Goal: Task Accomplishment & Management: Use online tool/utility

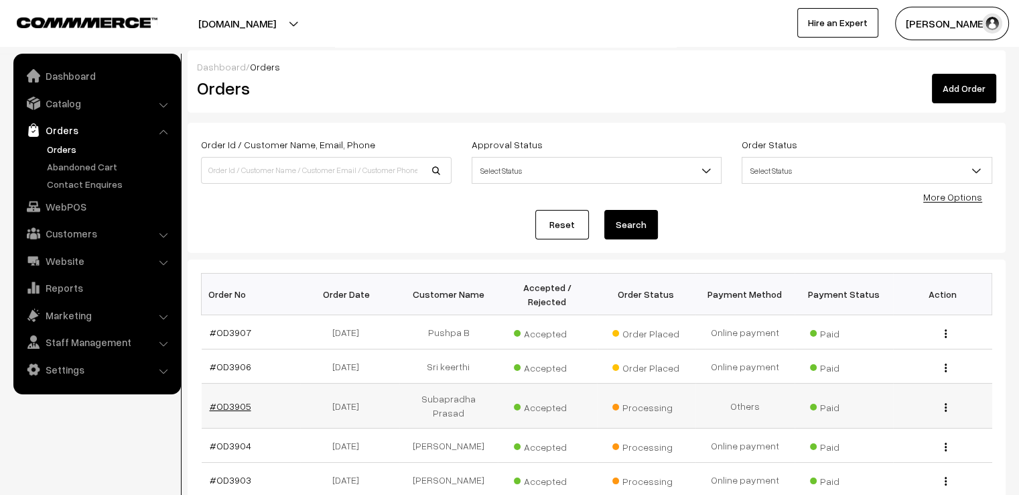
click at [235, 400] on link "#OD3905" at bounding box center [231, 405] width 42 height 11
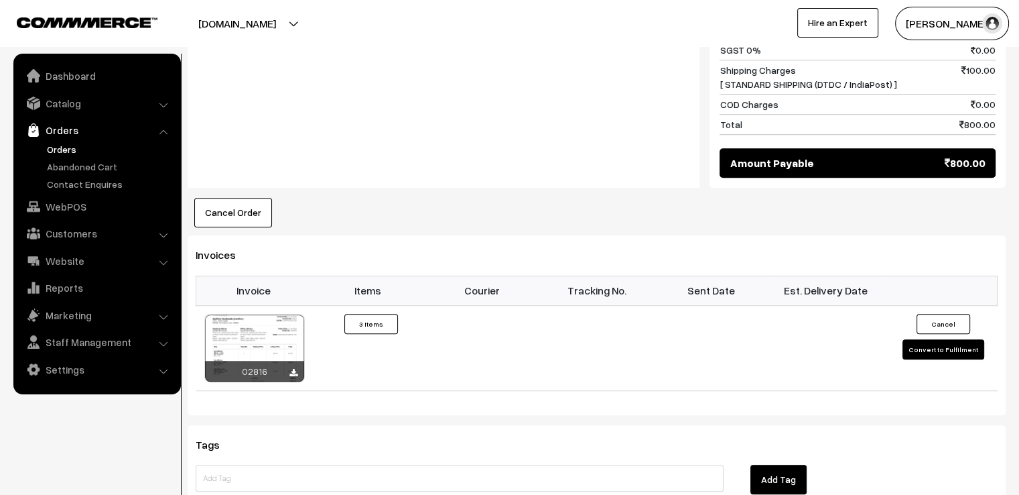
scroll to position [911, 0]
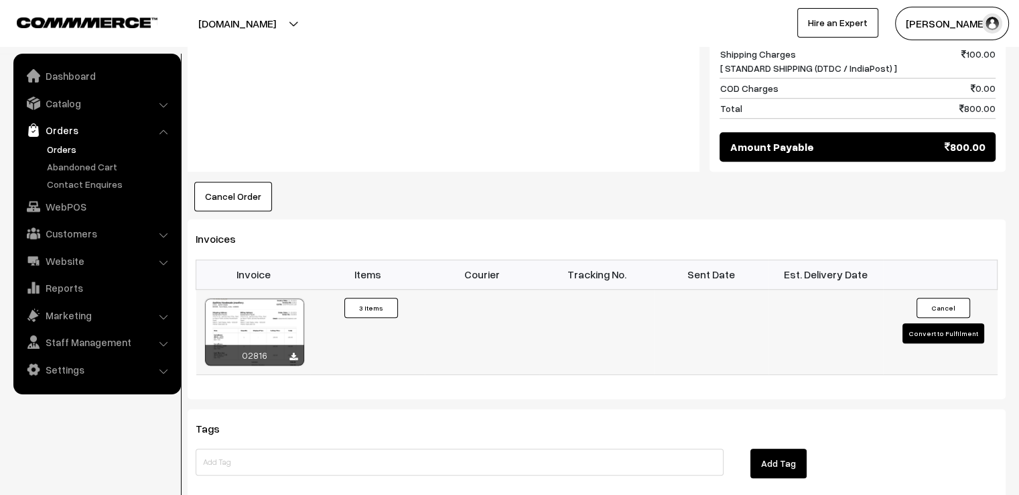
click at [970, 323] on button "Convert to Fulfilment" at bounding box center [944, 333] width 82 height 20
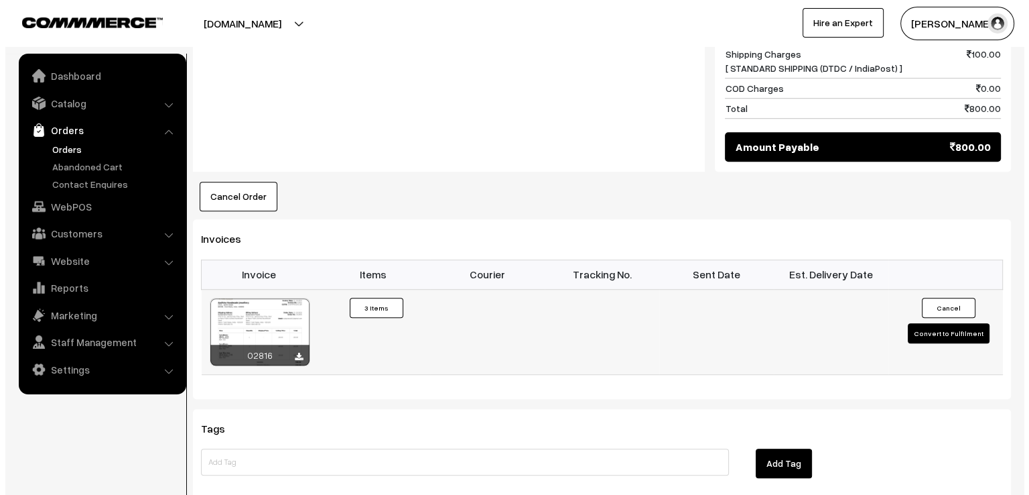
scroll to position [914, 0]
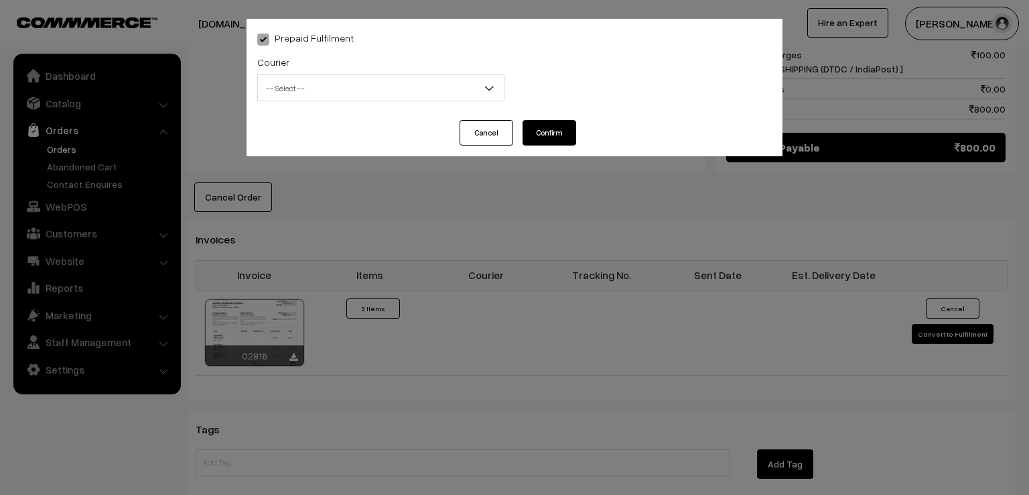
click at [438, 76] on span "-- Select --" at bounding box center [381, 87] width 246 height 23
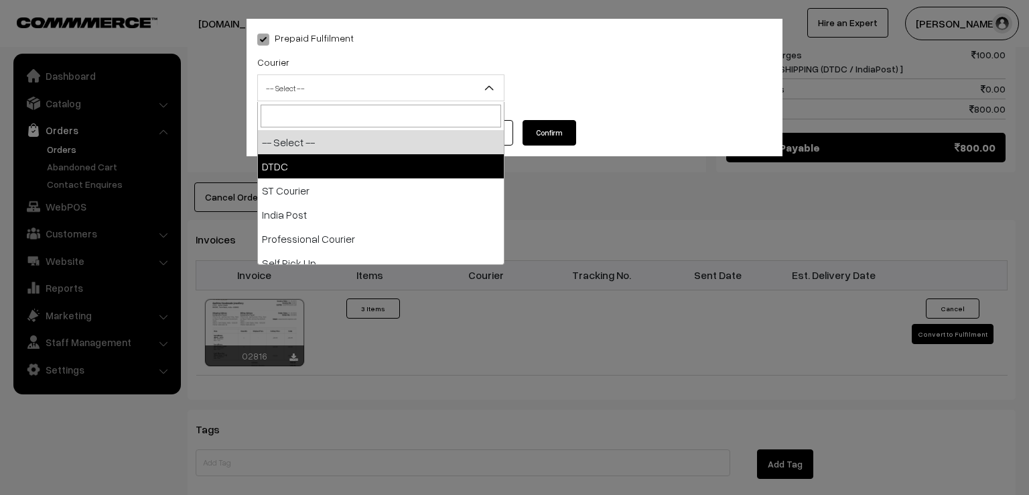
select select "1"
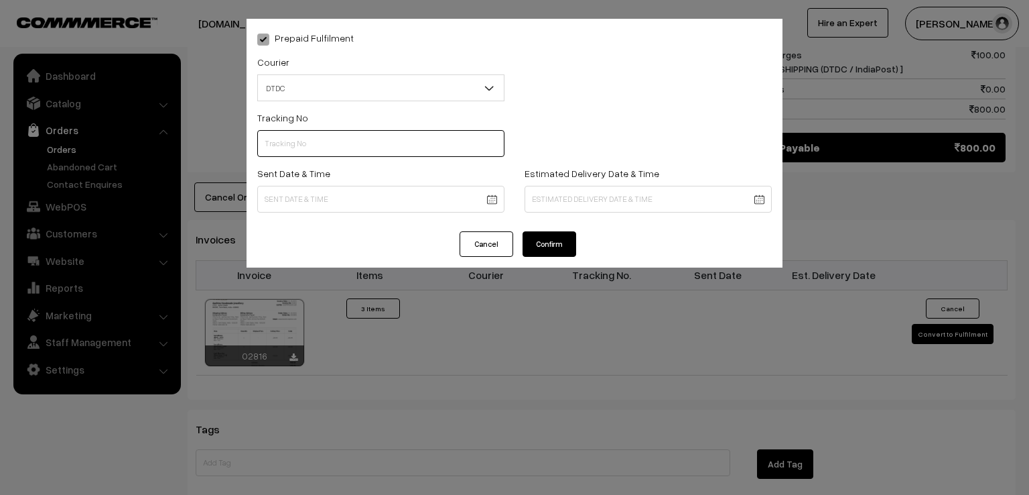
click at [342, 145] on input "text" at bounding box center [380, 143] width 247 height 27
type input "d"
click at [298, 147] on input "D2003855222" at bounding box center [380, 143] width 247 height 27
type input "D2003855222"
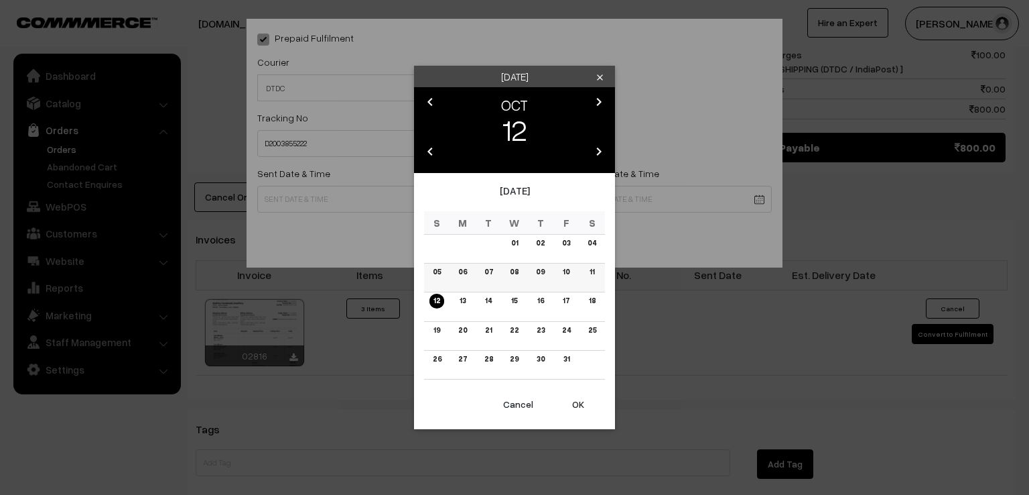
drag, startPoint x: 580, startPoint y: 290, endPoint x: 593, endPoint y: 269, distance: 24.9
click at [593, 269] on td "11" at bounding box center [592, 277] width 26 height 29
click at [593, 269] on link "11" at bounding box center [592, 272] width 13 height 14
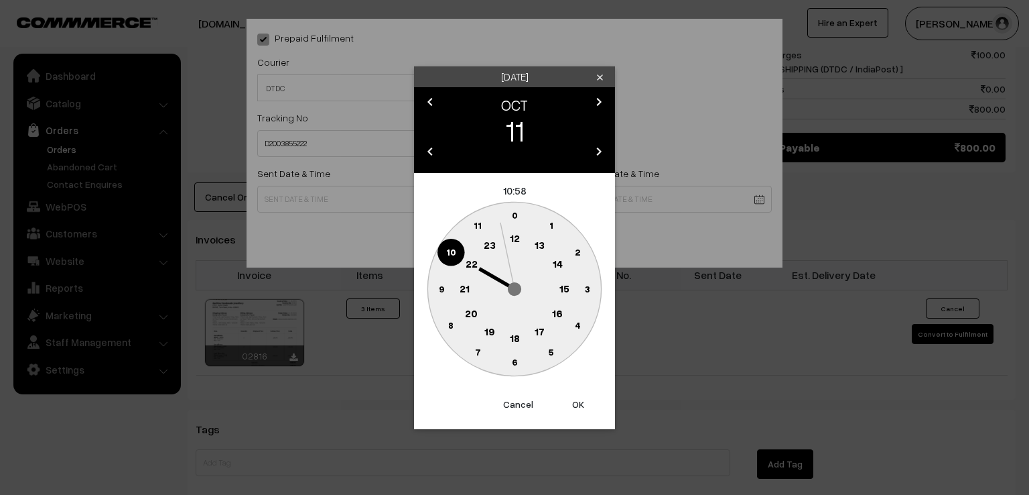
click at [439, 284] on text "9" at bounding box center [441, 287] width 5 height 11
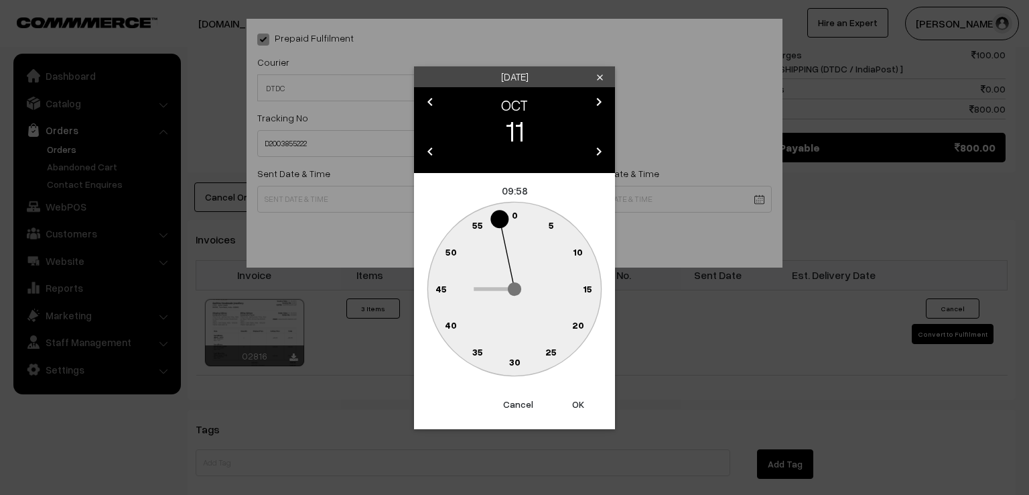
click at [517, 216] on text "0" at bounding box center [515, 214] width 6 height 11
type input "11-10-2025 09:00"
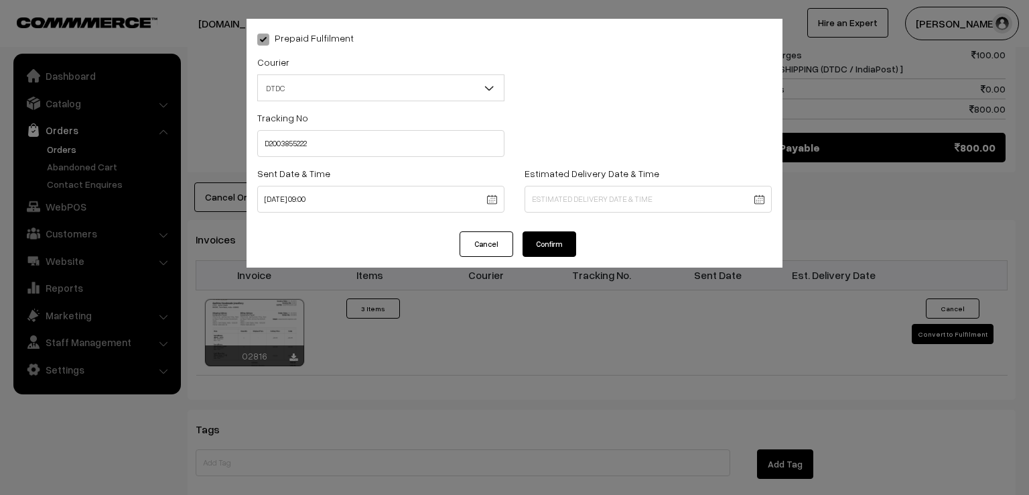
click at [548, 241] on button "Confirm" at bounding box center [550, 243] width 54 height 25
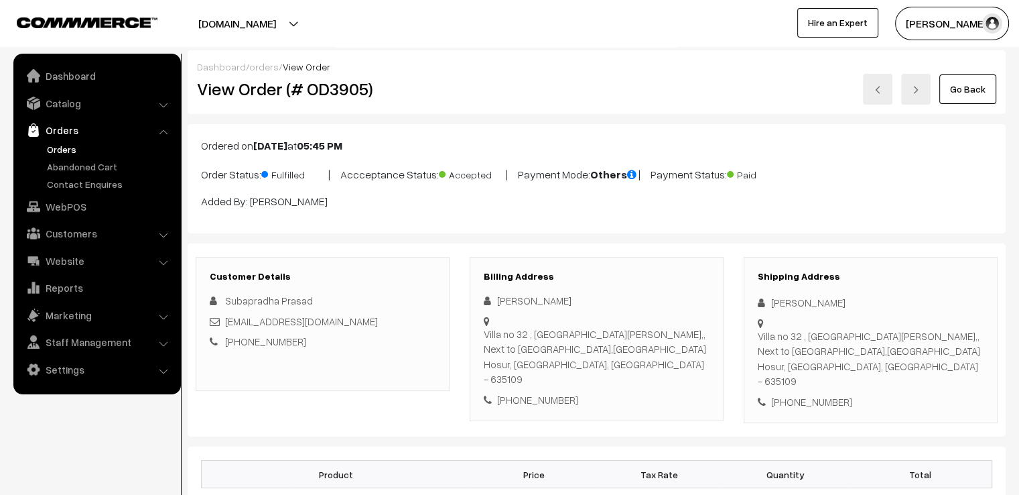
click at [975, 92] on link "Go Back" at bounding box center [968, 88] width 57 height 29
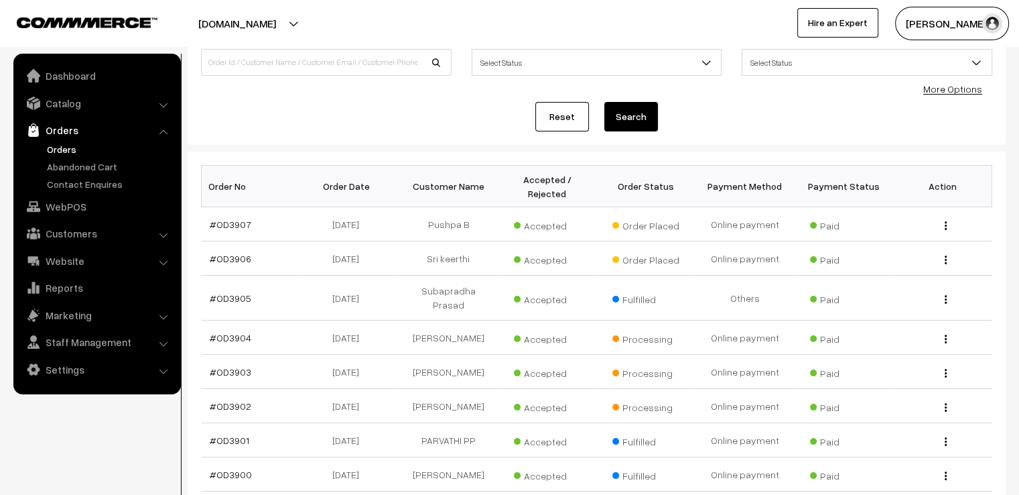
scroll to position [184, 0]
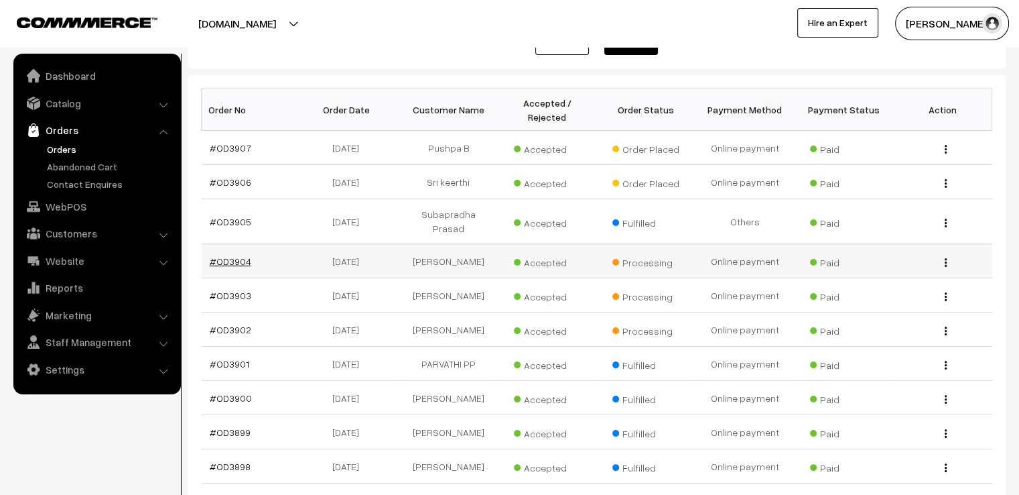
click at [225, 255] on link "#OD3904" at bounding box center [231, 260] width 42 height 11
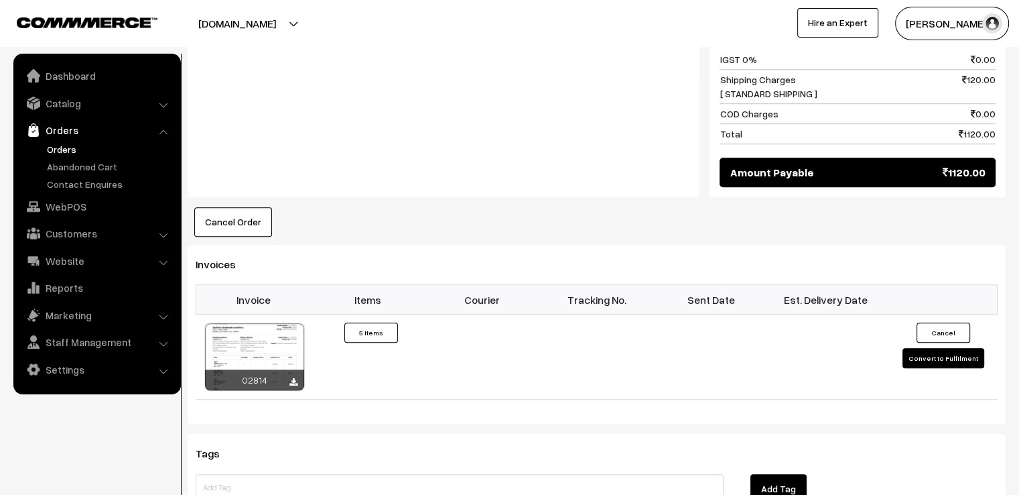
scroll to position [1073, 0]
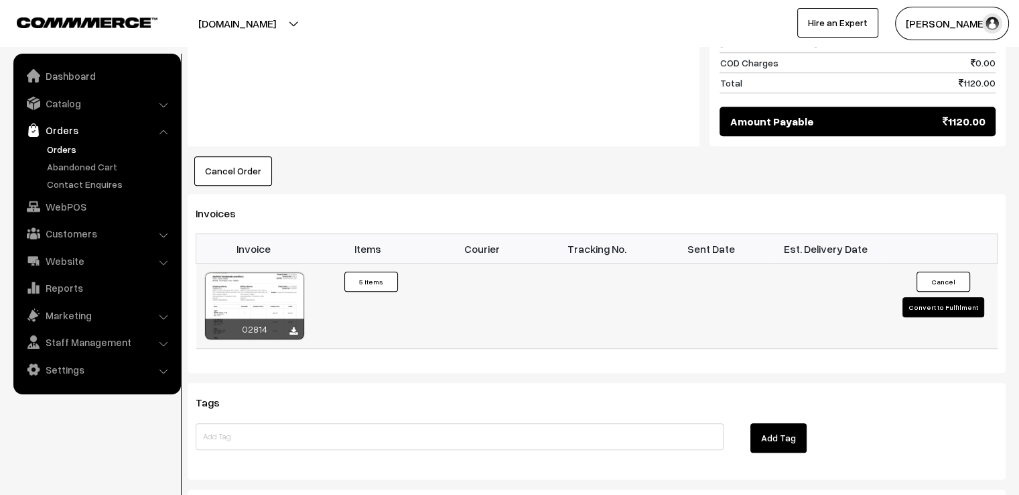
click at [944, 305] on button "Convert to Fulfilment" at bounding box center [944, 307] width 82 height 20
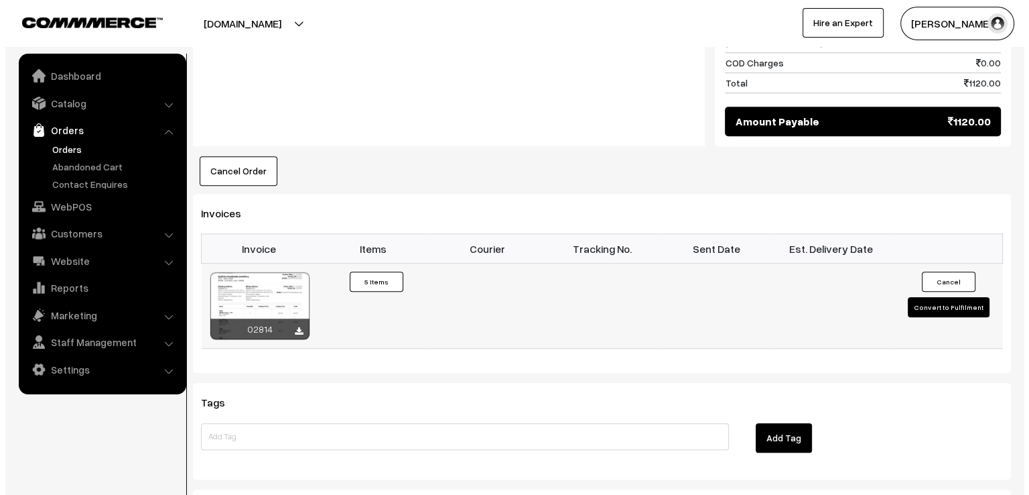
scroll to position [1079, 0]
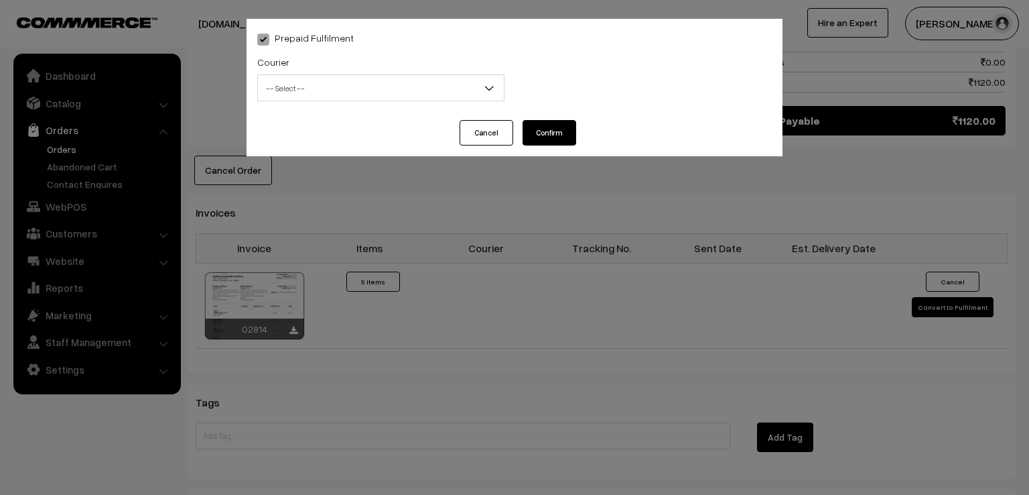
click at [390, 78] on span "-- Select --" at bounding box center [381, 87] width 246 height 23
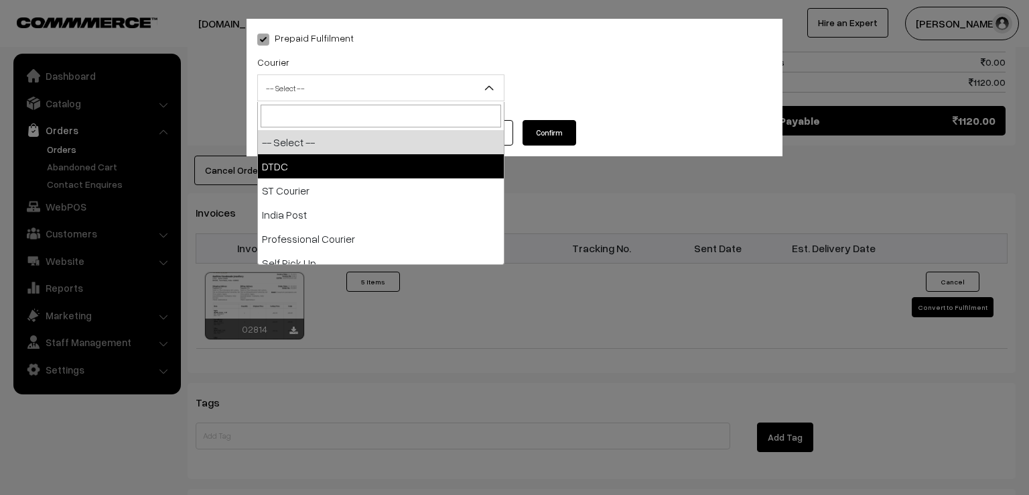
select select "1"
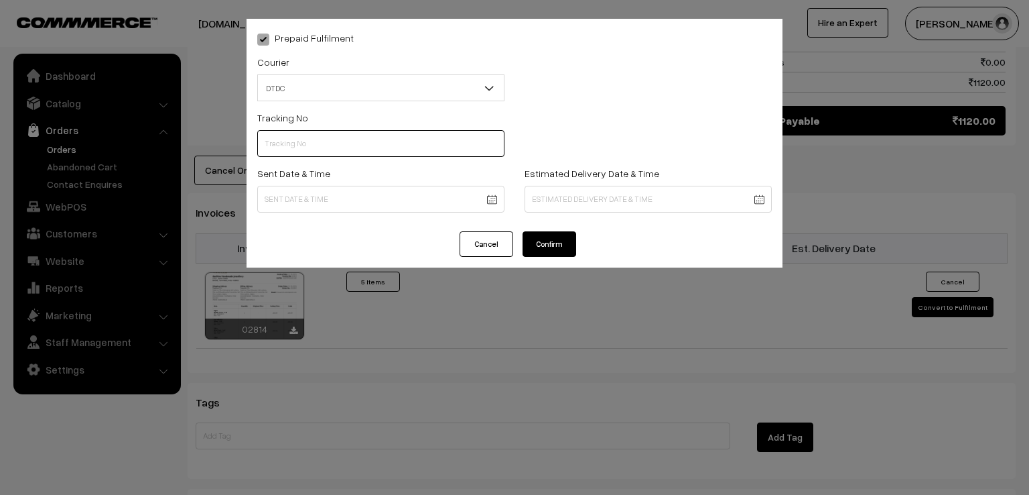
click at [347, 151] on input "text" at bounding box center [380, 143] width 247 height 27
type input "7D116413275"
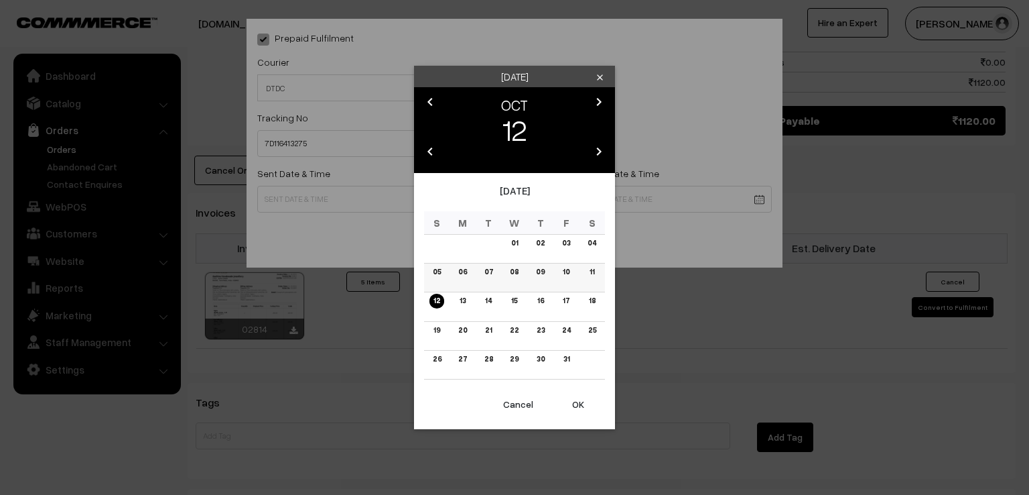
click at [590, 271] on link "11" at bounding box center [592, 272] width 13 height 14
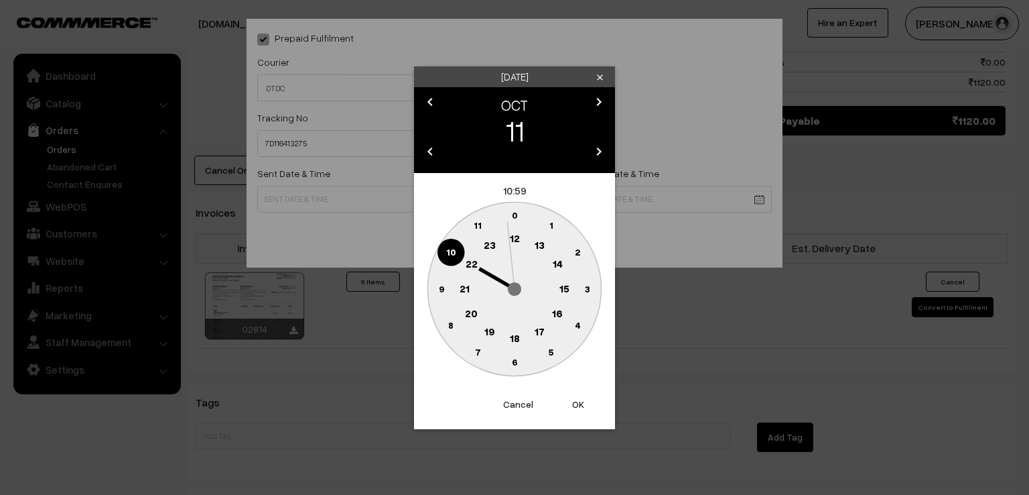
click at [445, 290] on circle at bounding box center [441, 288] width 27 height 27
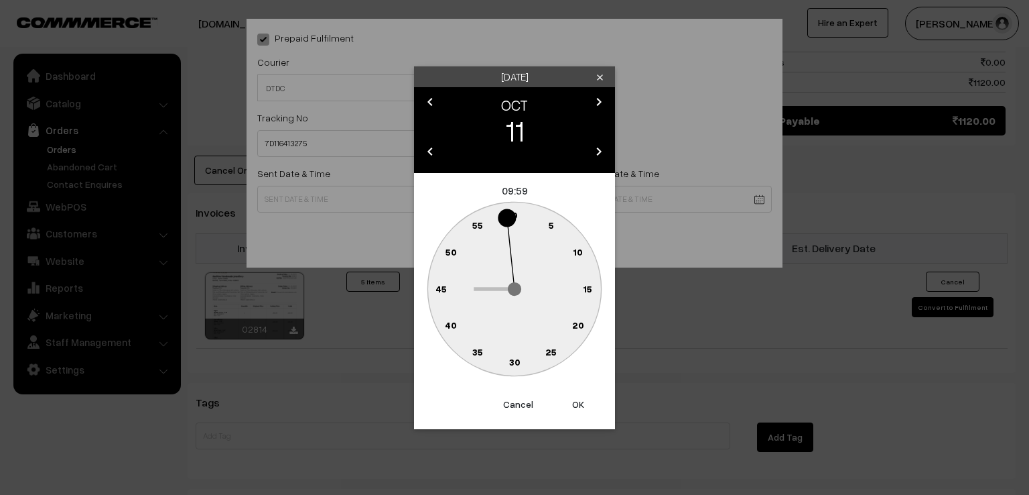
click at [517, 214] on text "0" at bounding box center [515, 214] width 6 height 11
type input "11-10-2025 09:00"
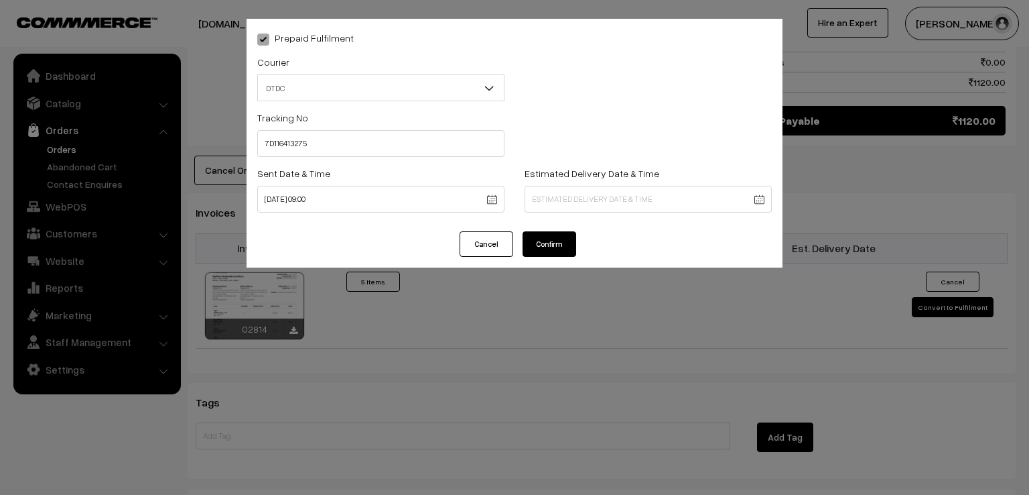
click at [542, 237] on button "Confirm" at bounding box center [550, 243] width 54 height 25
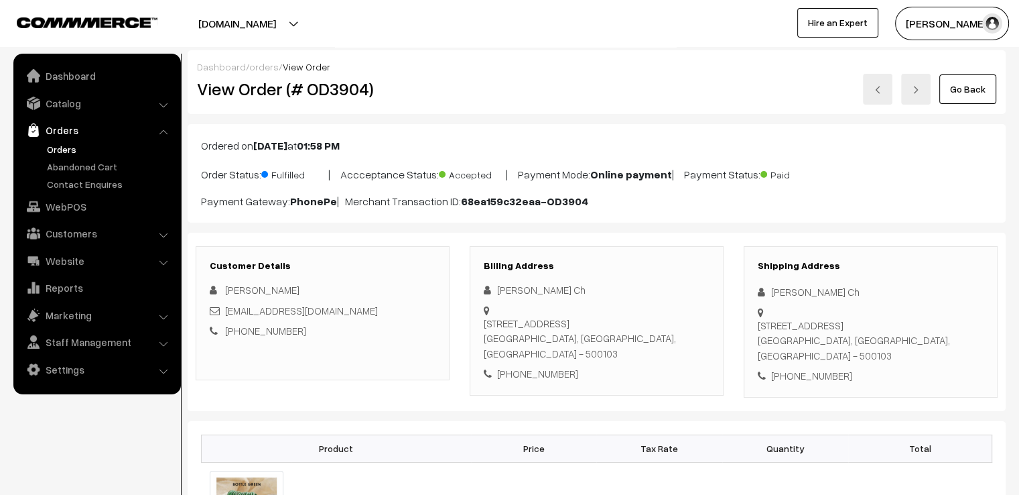
click at [955, 89] on link "Go Back" at bounding box center [968, 88] width 57 height 29
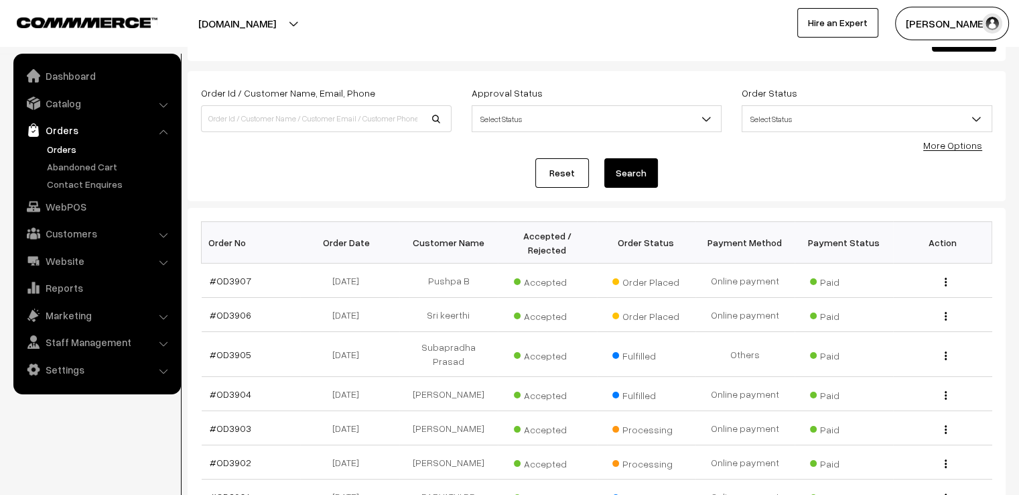
scroll to position [54, 0]
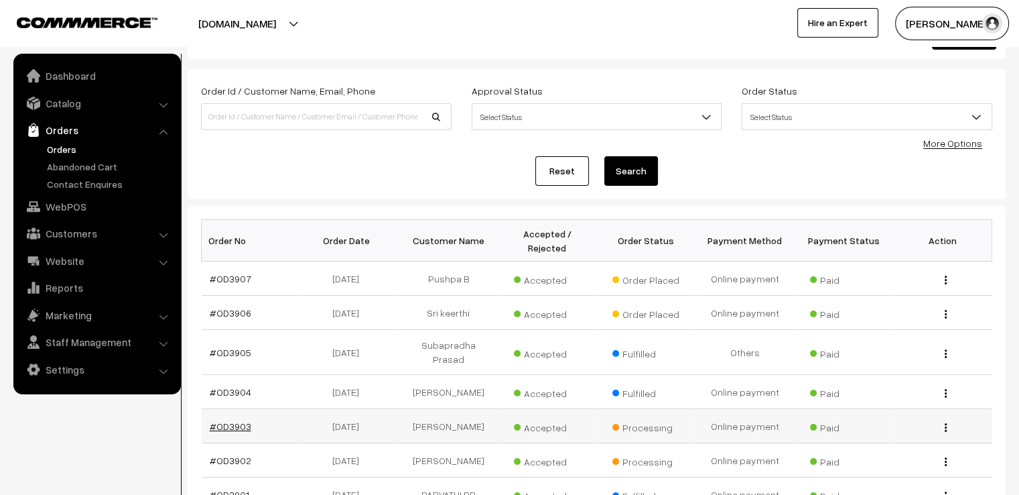
click at [220, 420] on link "#OD3903" at bounding box center [231, 425] width 42 height 11
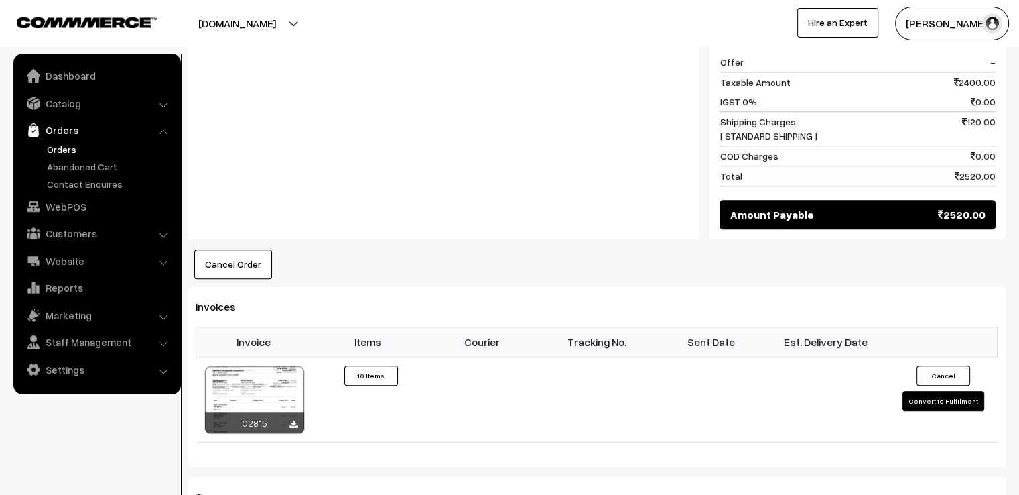
scroll to position [1350, 0]
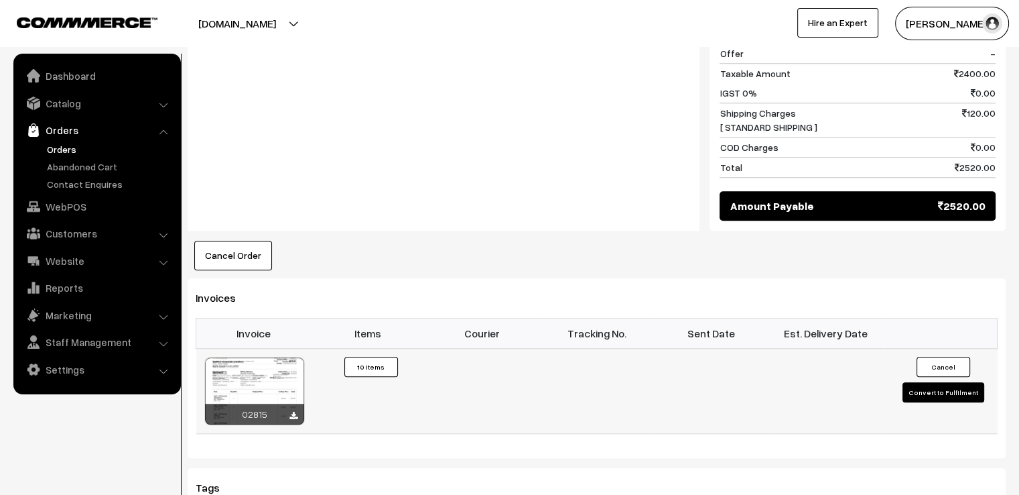
click at [944, 388] on button "Convert to Fulfilment" at bounding box center [944, 392] width 82 height 20
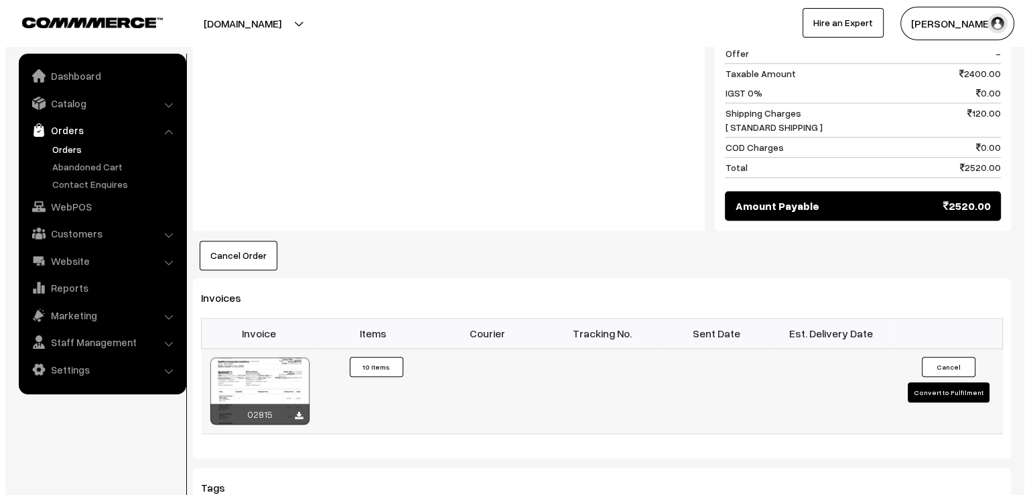
scroll to position [1360, 0]
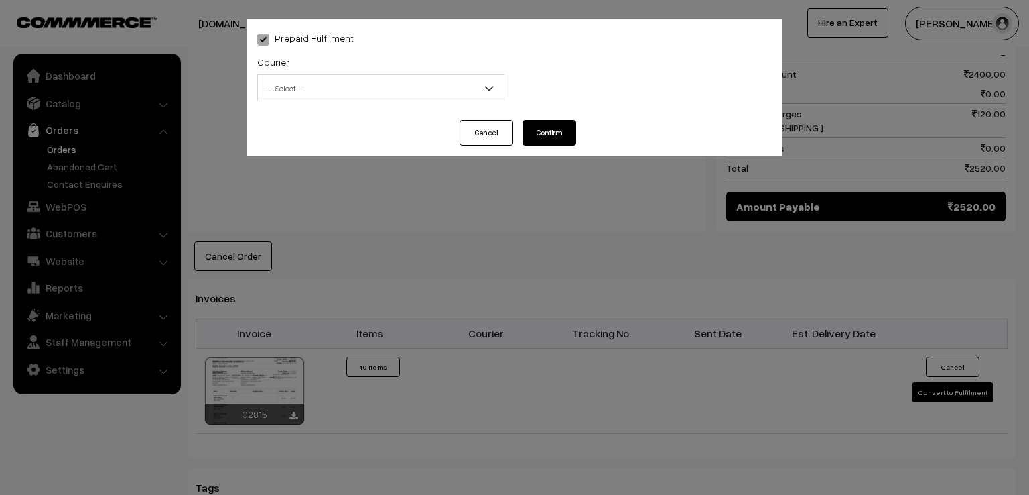
click at [483, 85] on b at bounding box center [489, 87] width 13 height 13
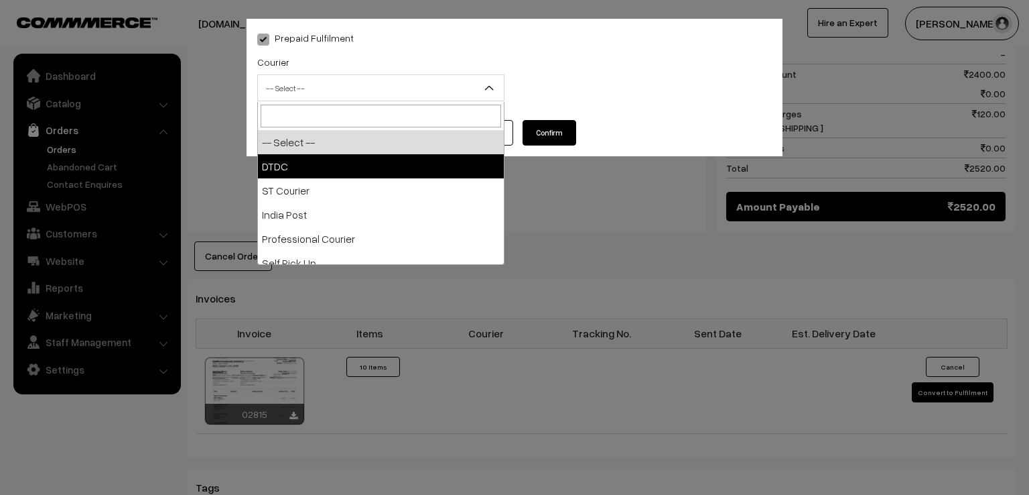
select select "1"
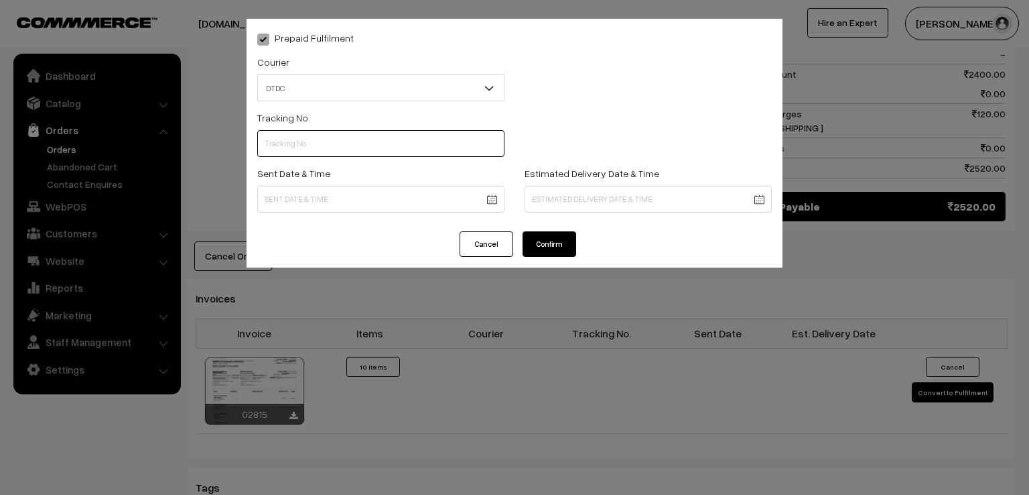
click at [373, 147] on input "text" at bounding box center [380, 143] width 247 height 27
type input "7D116413279"
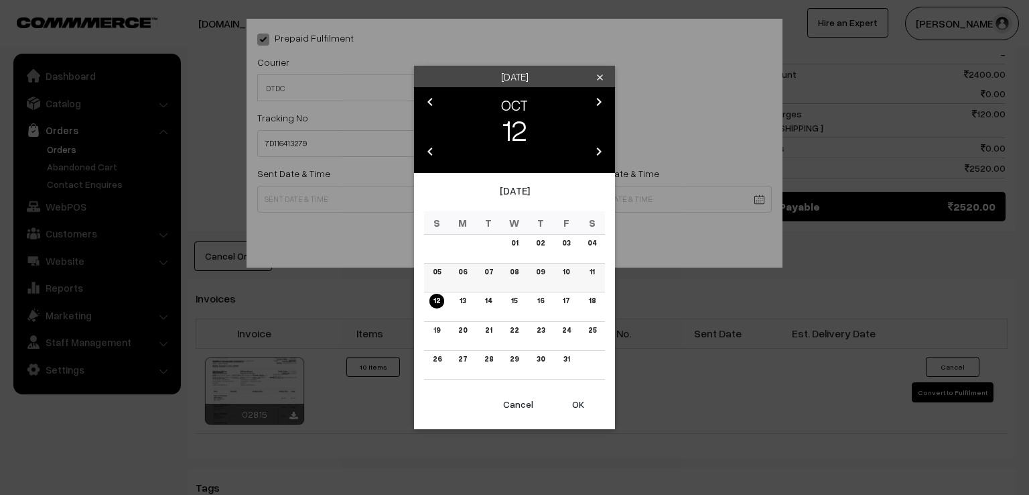
click at [588, 267] on link "11" at bounding box center [592, 272] width 13 height 14
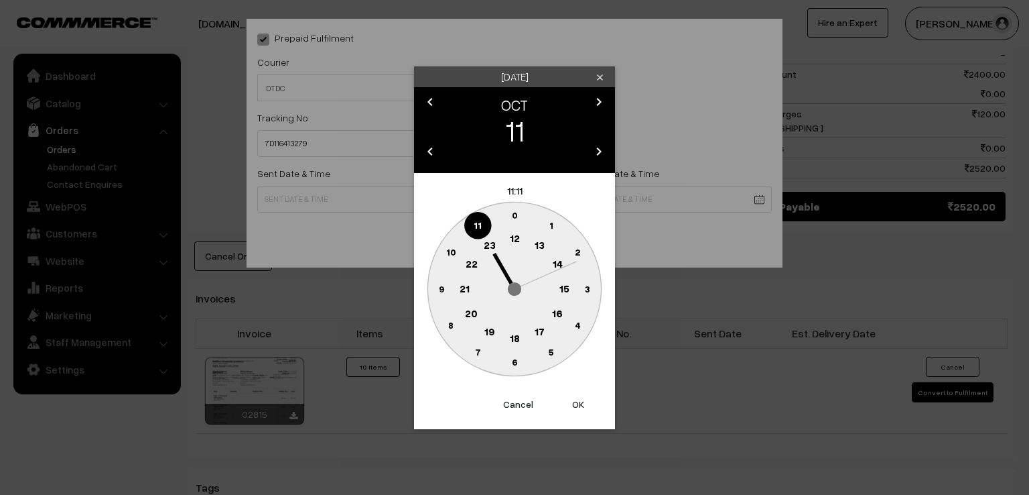
click at [442, 286] on text "9" at bounding box center [441, 287] width 5 height 11
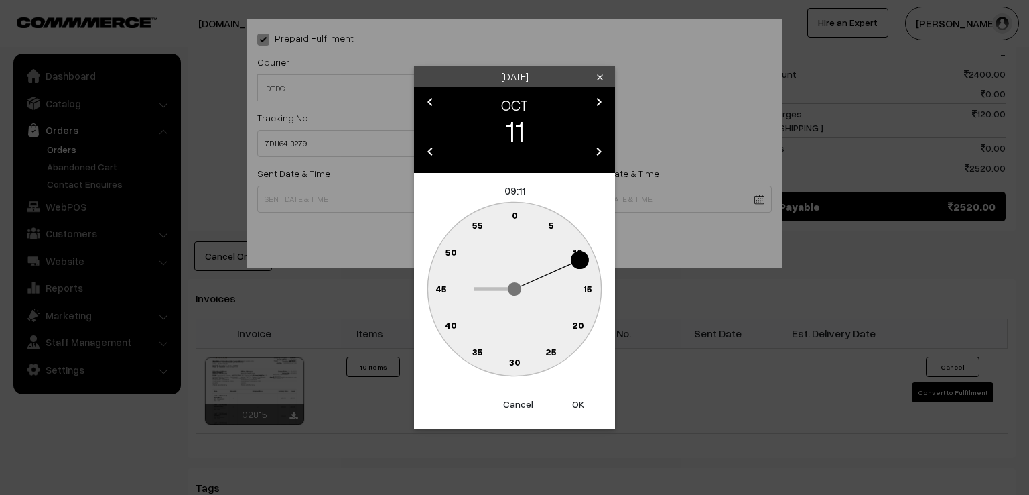
click at [515, 212] on text "0" at bounding box center [515, 214] width 6 height 11
type input "11-10-2025 09:00"
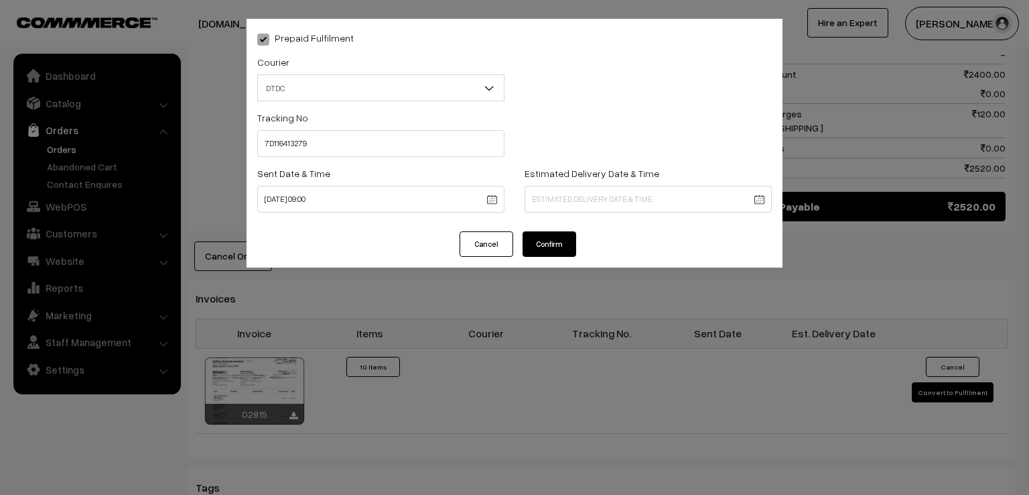
click at [552, 249] on button "Confirm" at bounding box center [550, 243] width 54 height 25
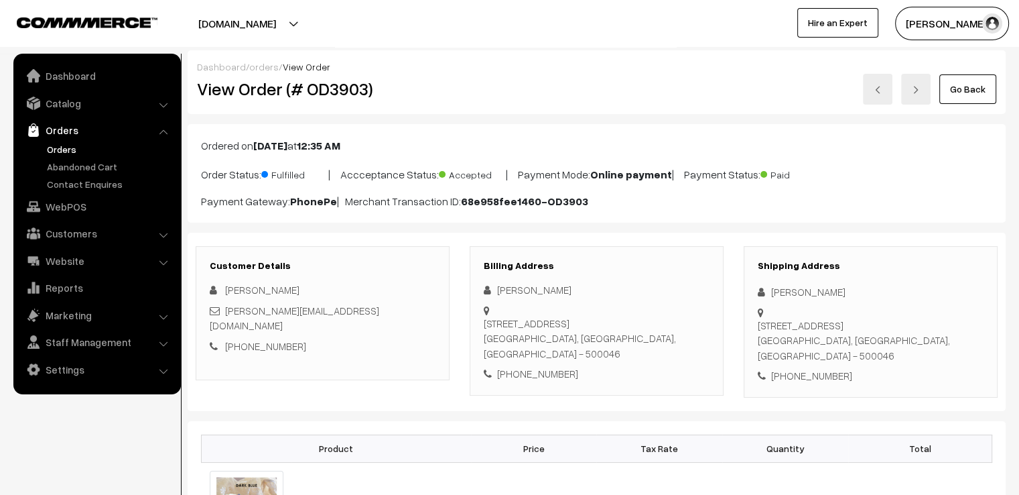
click at [960, 94] on link "Go Back" at bounding box center [968, 88] width 57 height 29
